Goal: Transaction & Acquisition: Purchase product/service

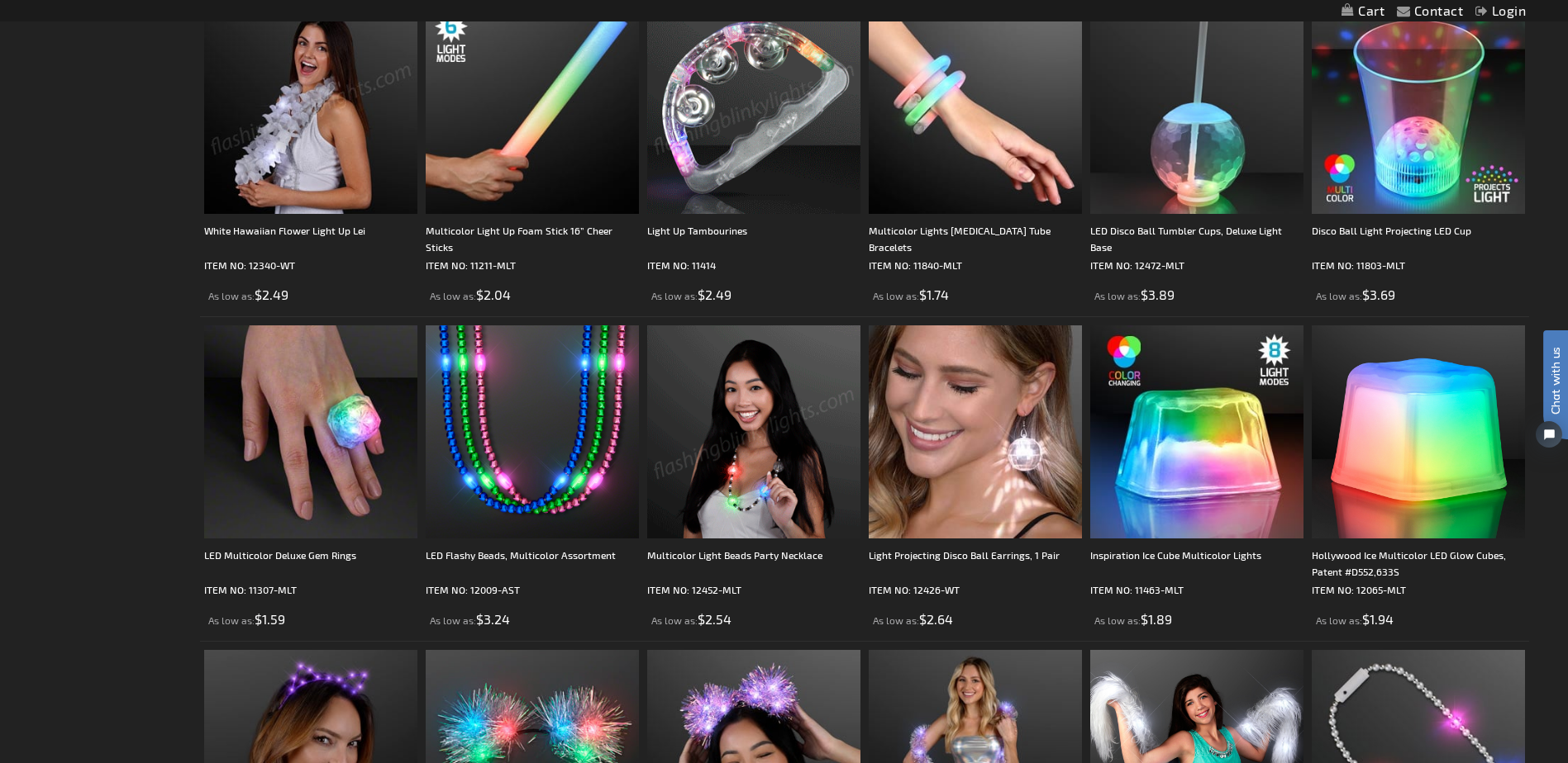
scroll to position [908, 0]
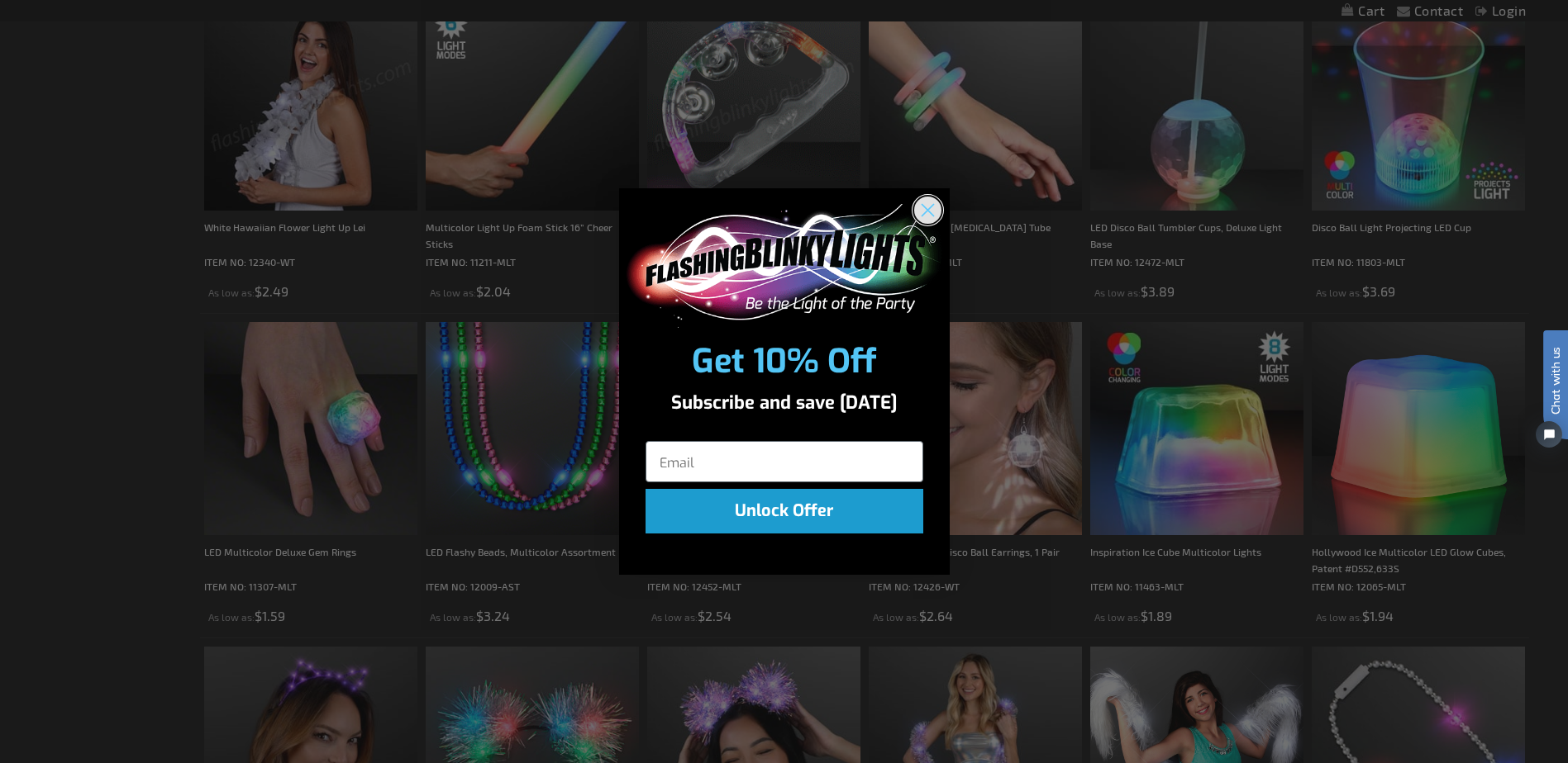
click at [933, 212] on circle "Close dialog" at bounding box center [927, 209] width 28 height 28
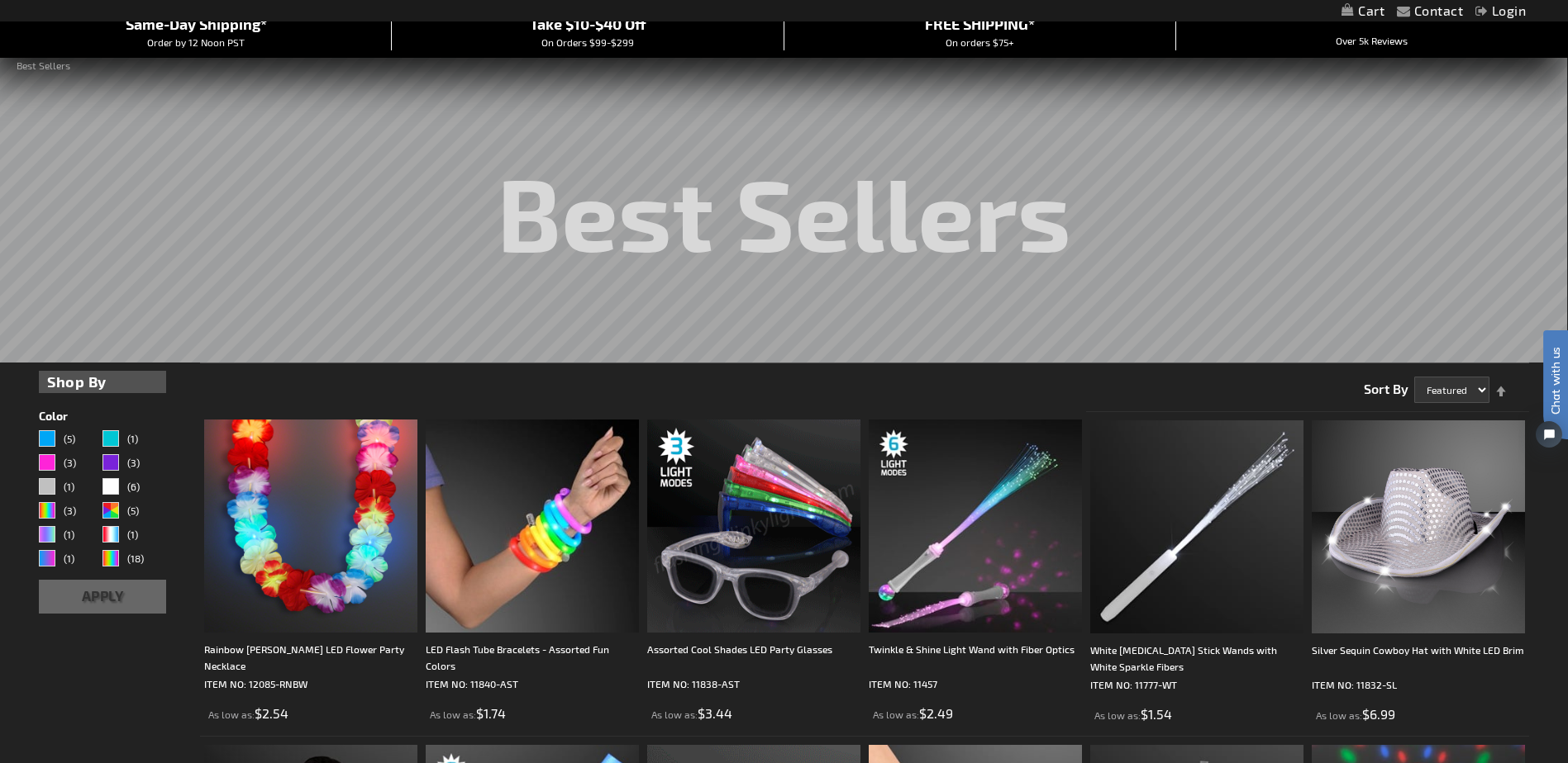
scroll to position [0, 0]
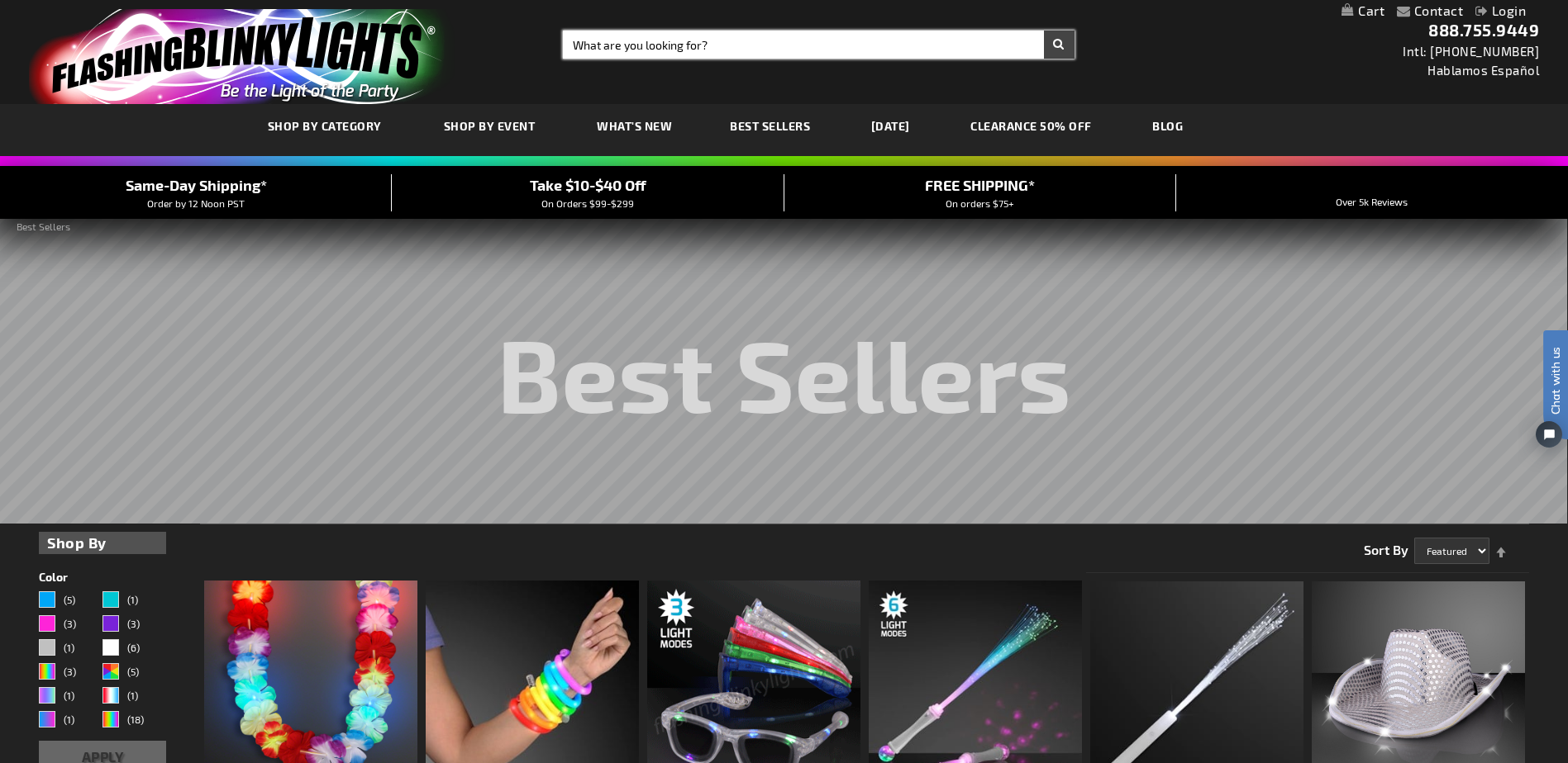
click at [673, 52] on input "Search" at bounding box center [818, 44] width 511 height 28
type input "light up mug"
click at [1044, 30] on button "Search" at bounding box center [1059, 44] width 30 height 28
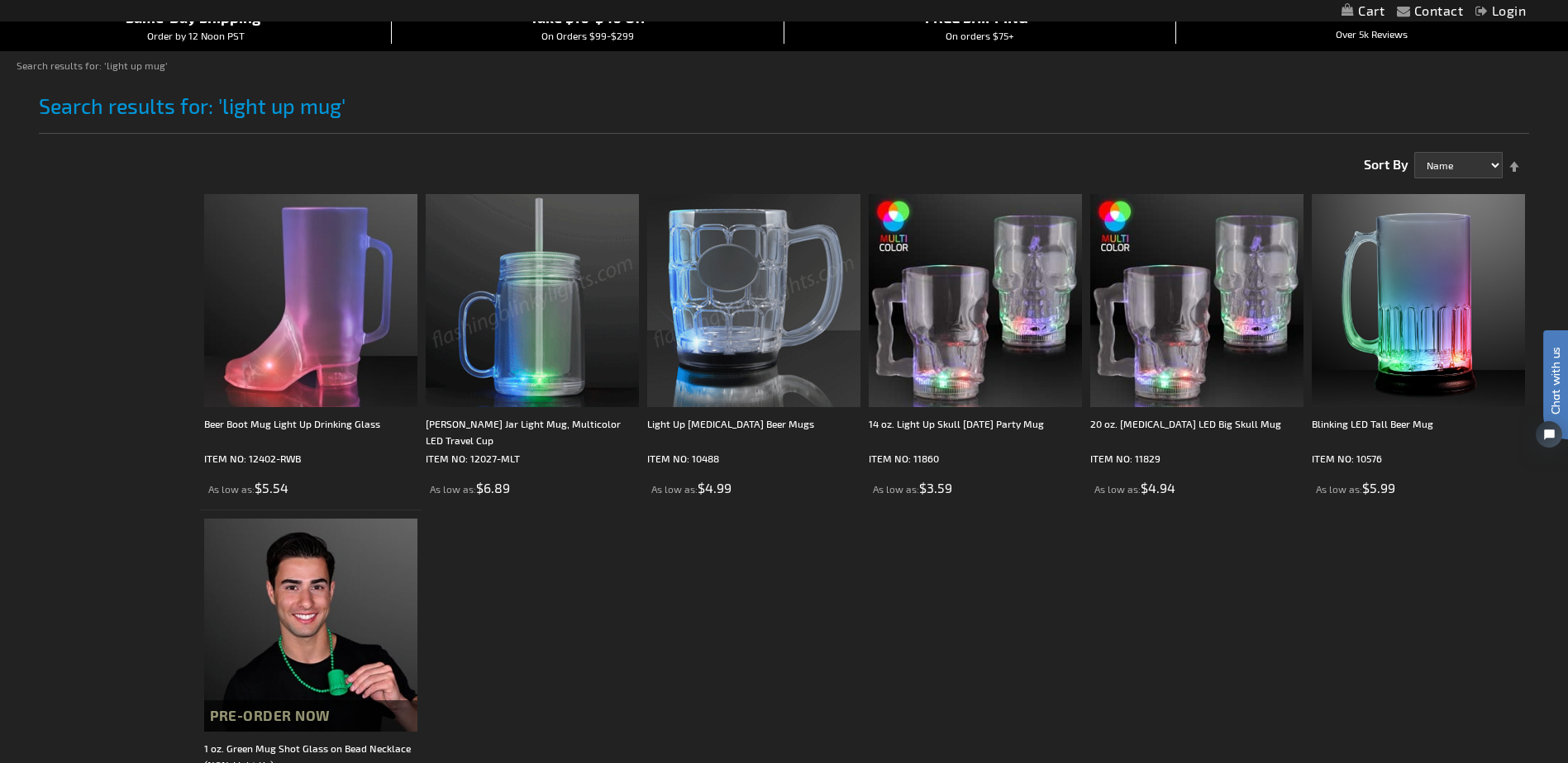
scroll to position [248, 0]
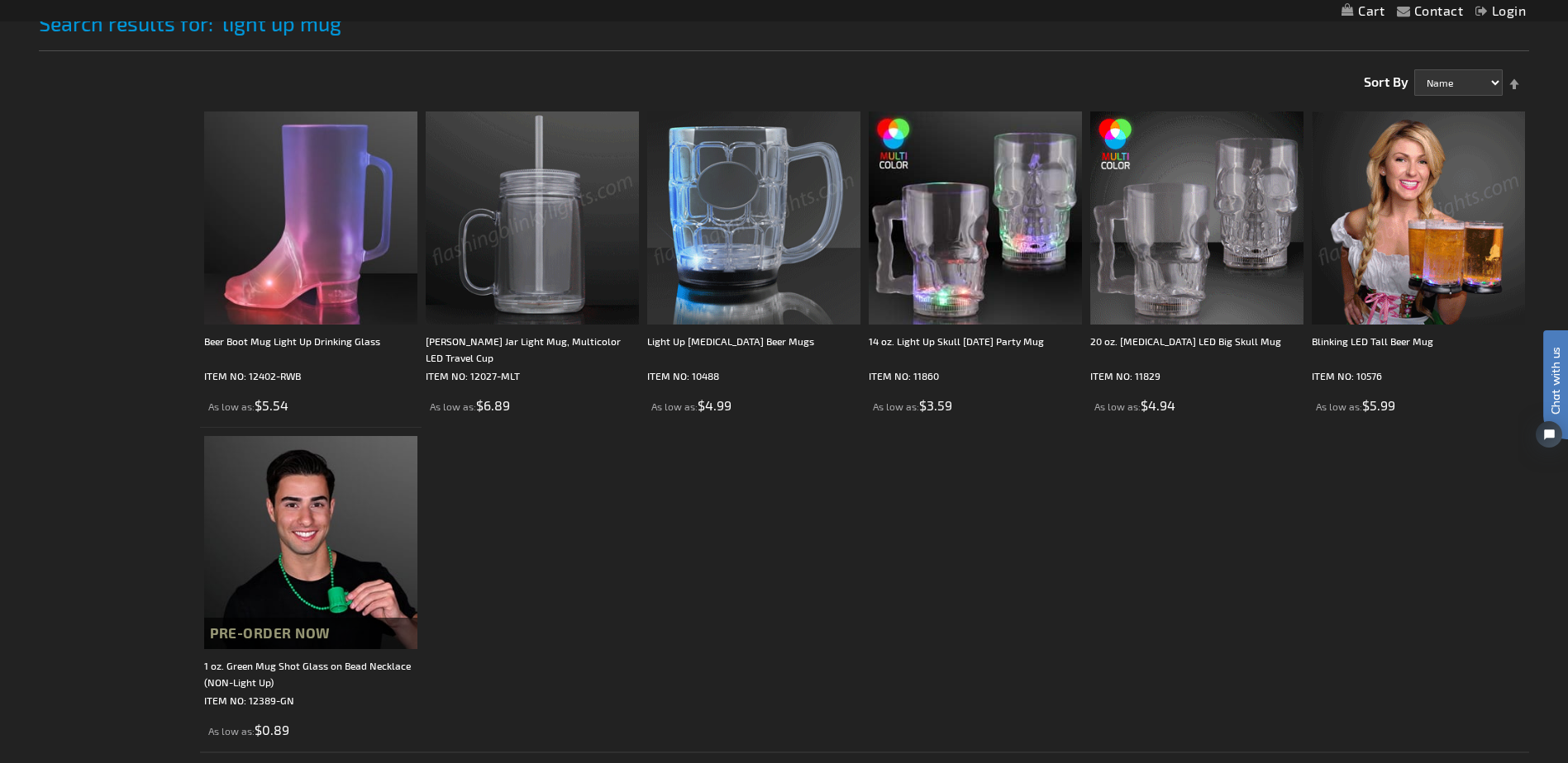
click at [1458, 237] on img at bounding box center [1418, 218] width 213 height 213
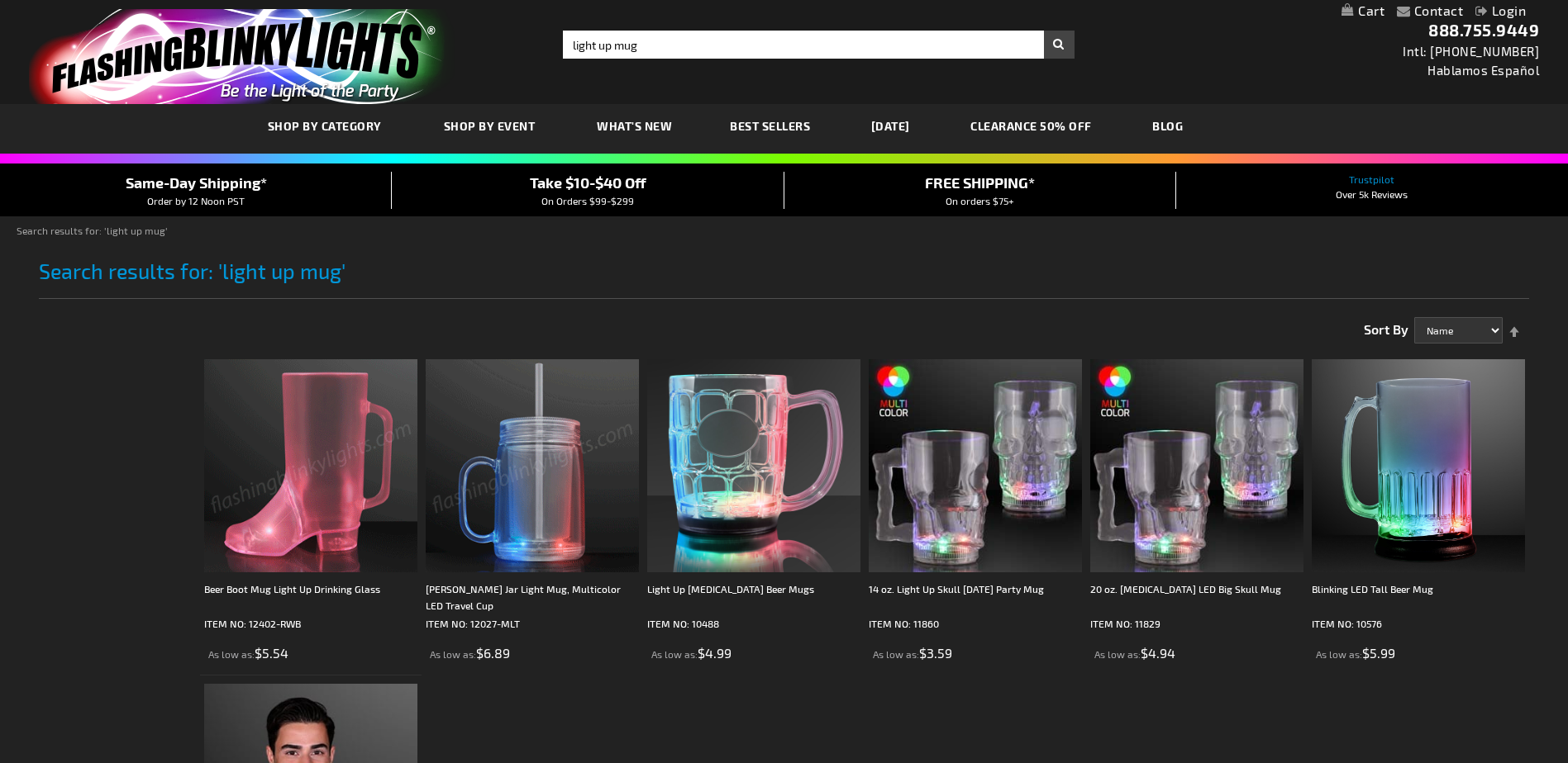
scroll to position [249, 0]
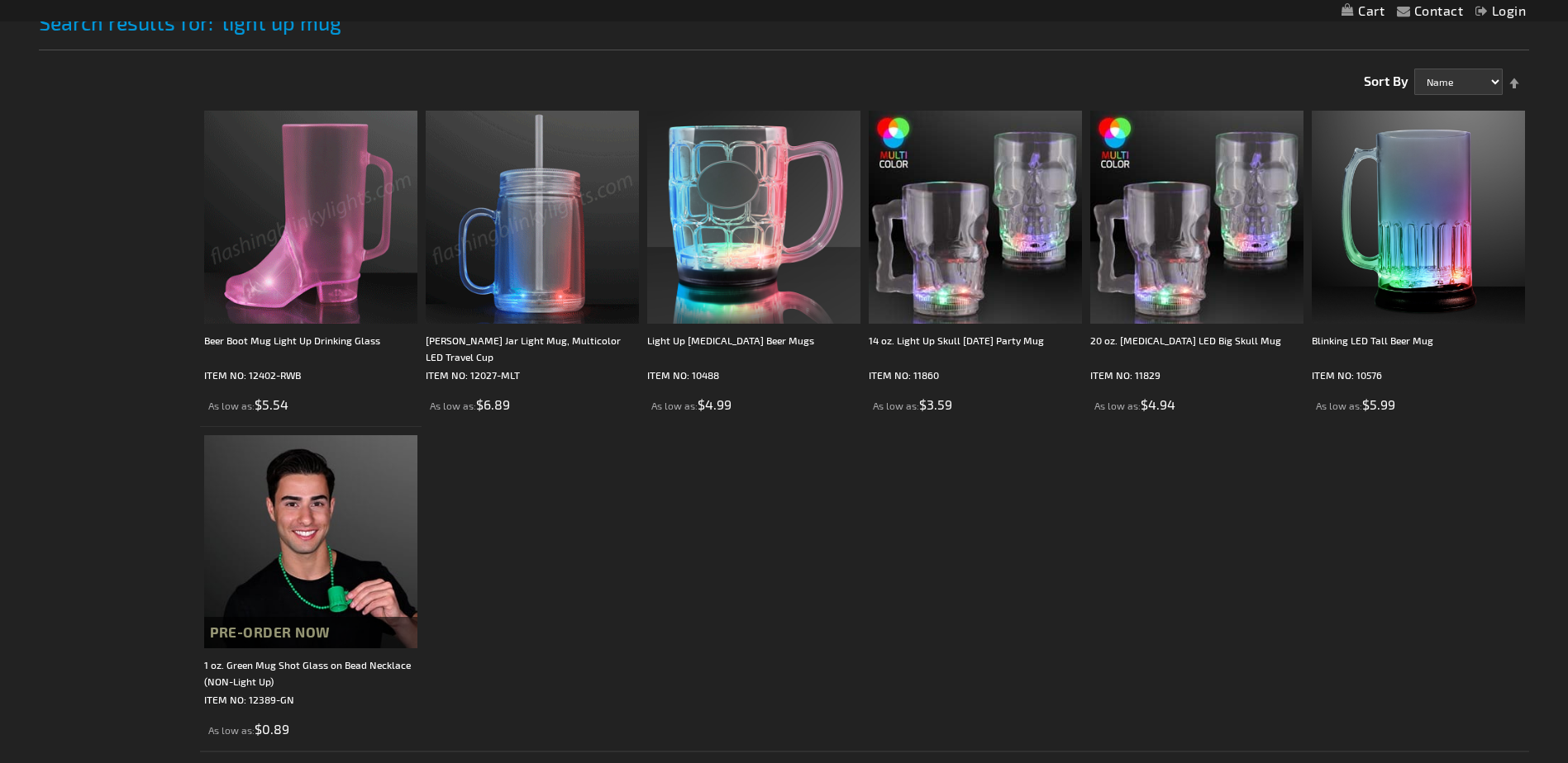
click at [532, 241] on img at bounding box center [532, 217] width 213 height 213
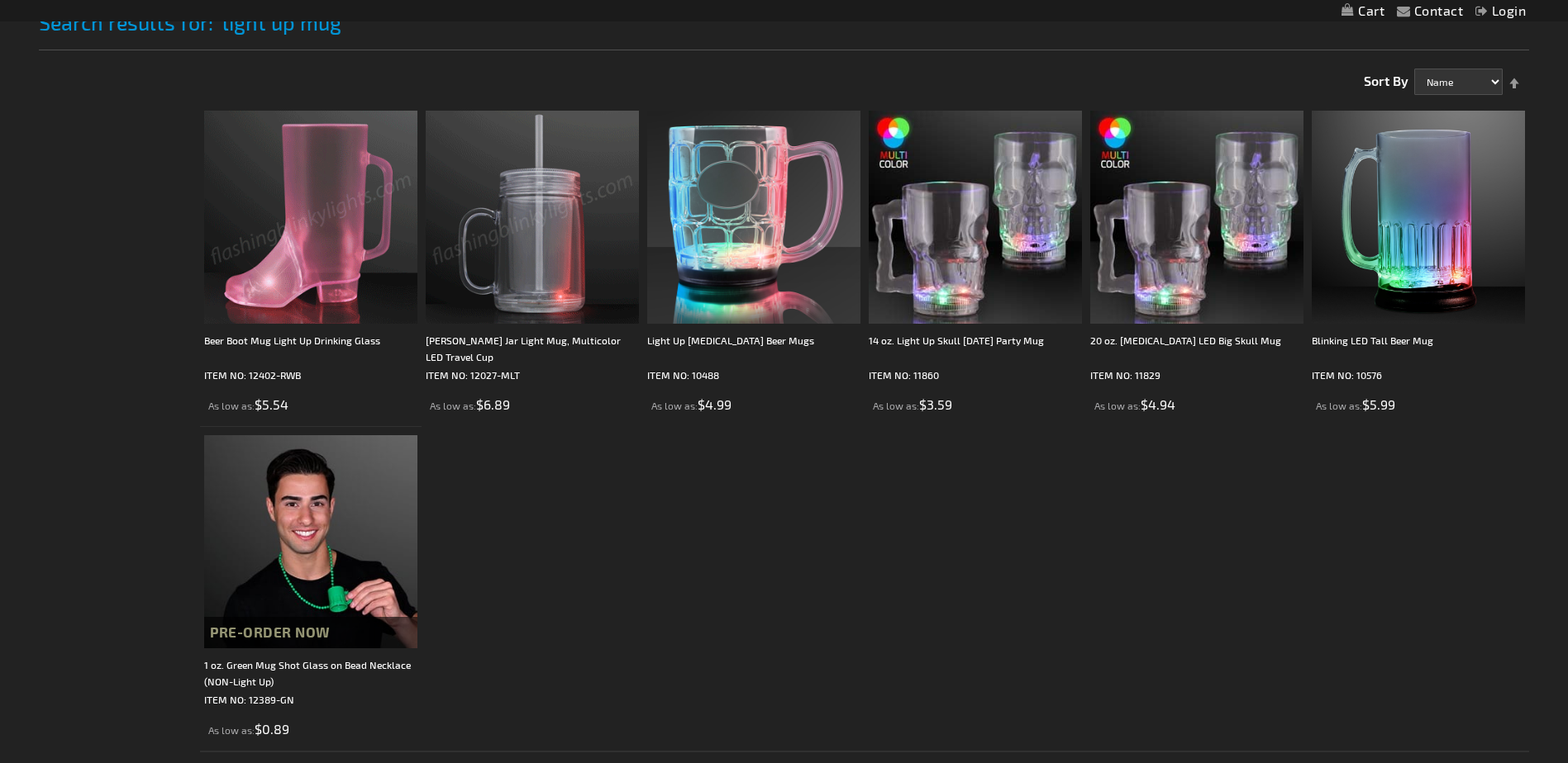
scroll to position [0, 0]
